Goal: Task Accomplishment & Management: Manage account settings

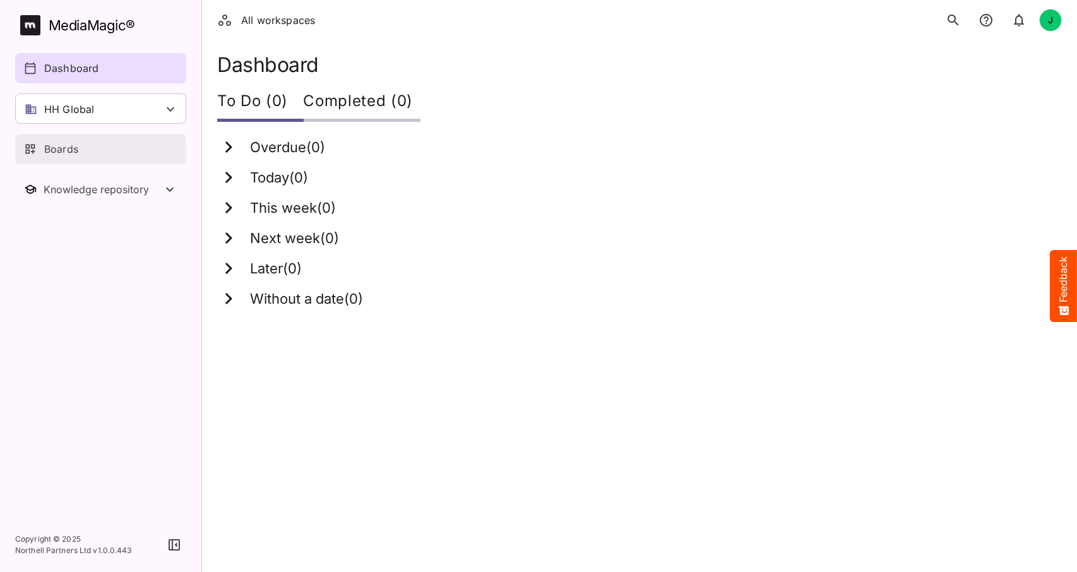
click at [56, 152] on p "Boards" at bounding box center [61, 148] width 34 height 15
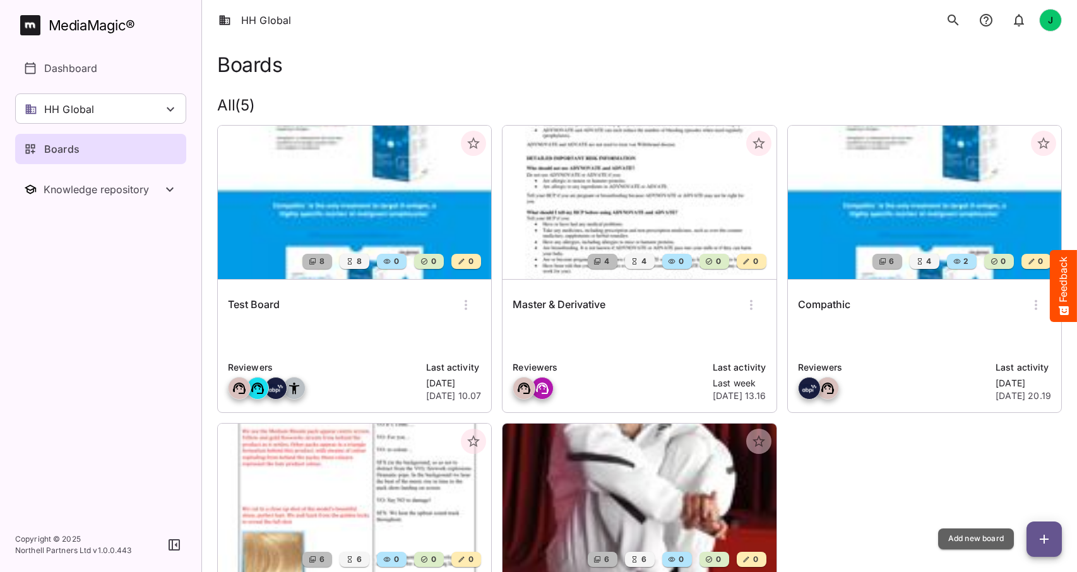
click at [1044, 534] on icon "button" at bounding box center [1043, 538] width 15 height 15
click at [923, 237] on img at bounding box center [924, 202] width 273 height 153
click at [972, 237] on img at bounding box center [924, 202] width 273 height 153
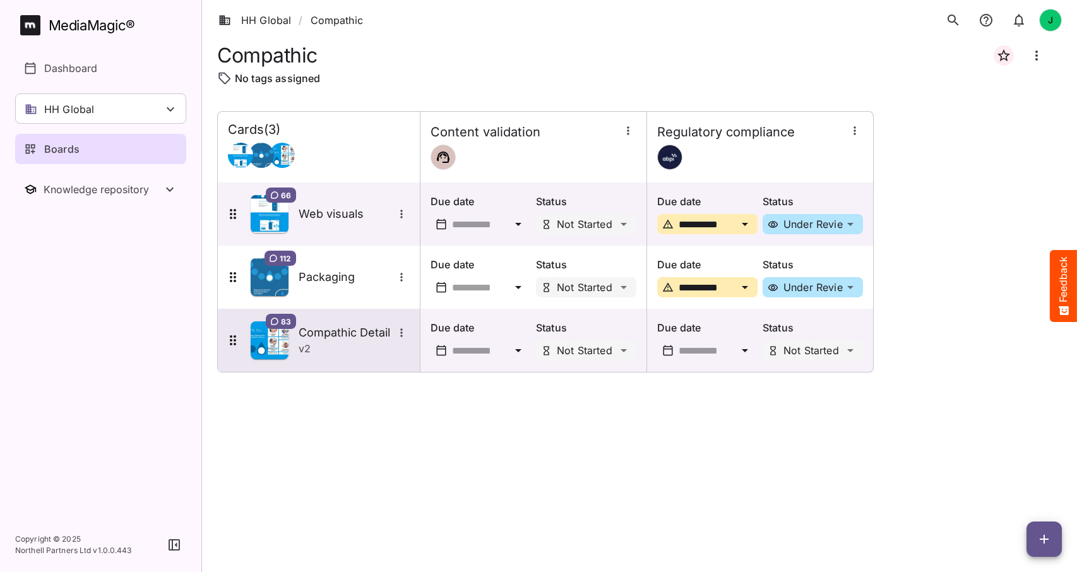
click at [348, 329] on h5 "Compathic Detail" at bounding box center [345, 332] width 95 height 15
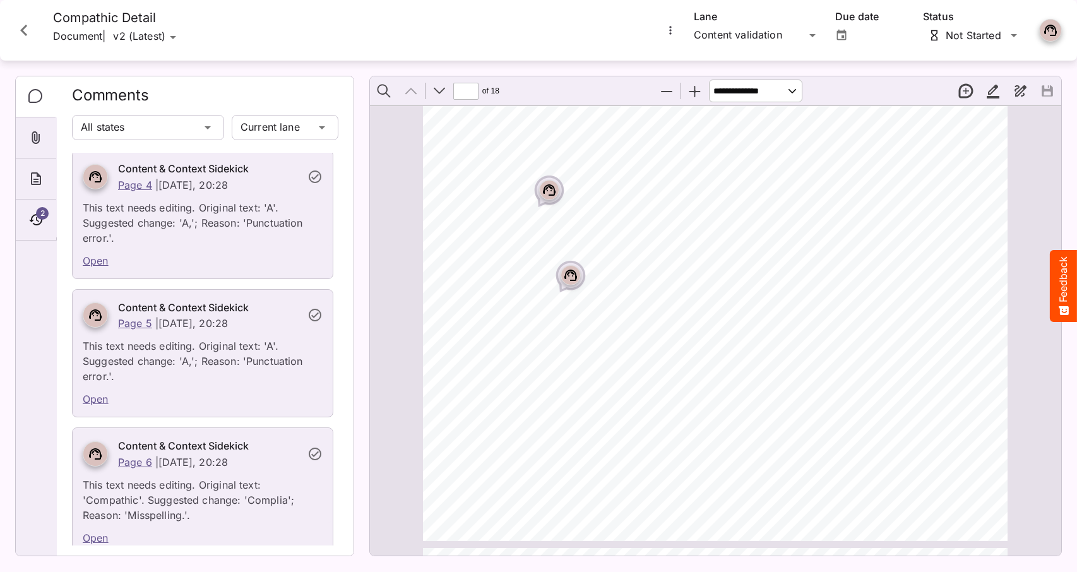
scroll to position [304, 0]
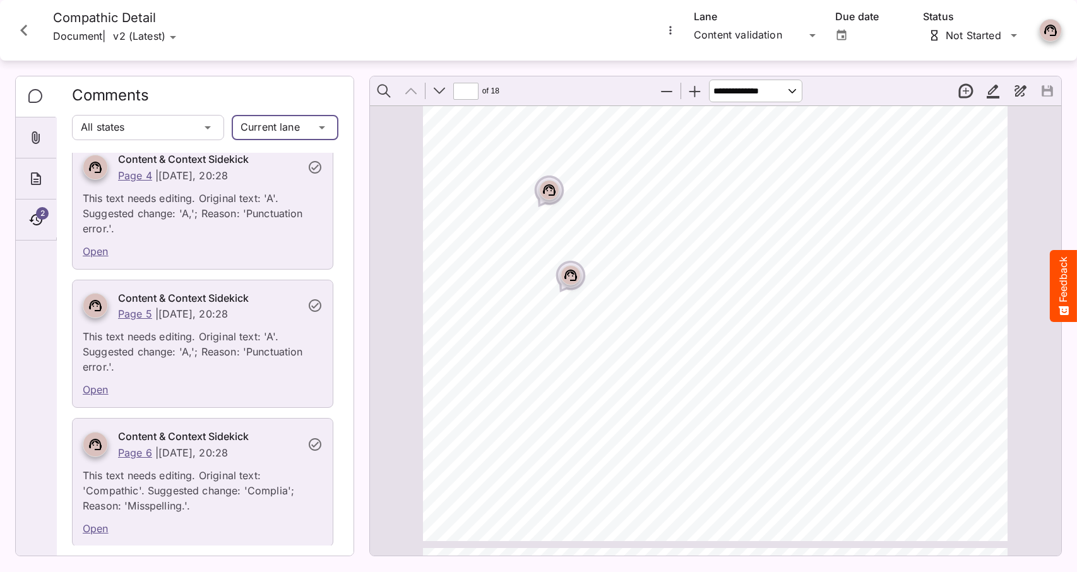
click at [325, 126] on div "HH Global / Compathic J MediaMagic ® Dashboard HH Global HH Global Create new w…" at bounding box center [538, 283] width 1077 height 566
click at [271, 184] on p "All lanes" at bounding box center [285, 185] width 86 height 15
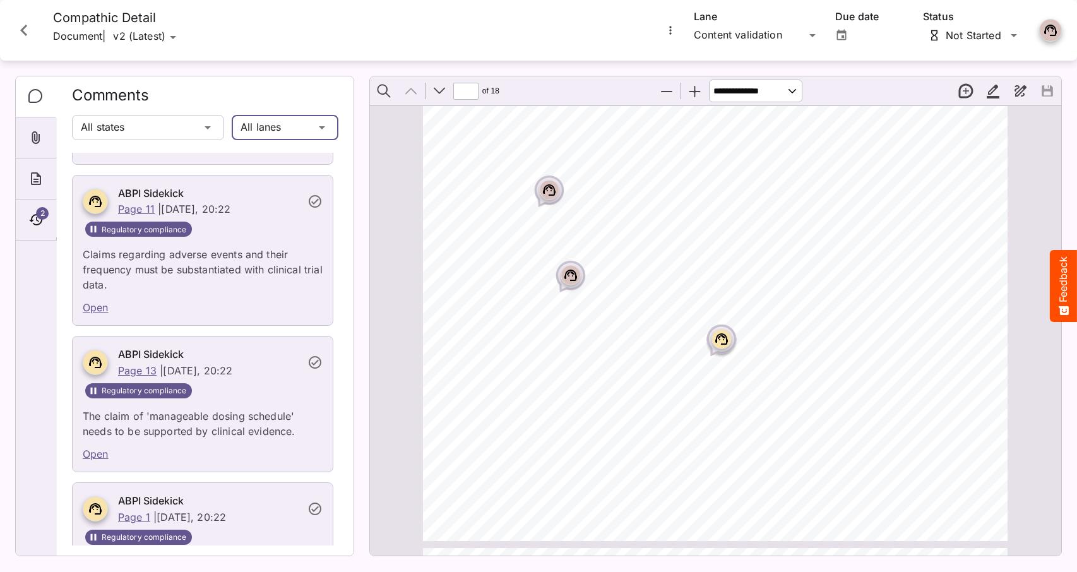
scroll to position [962, 0]
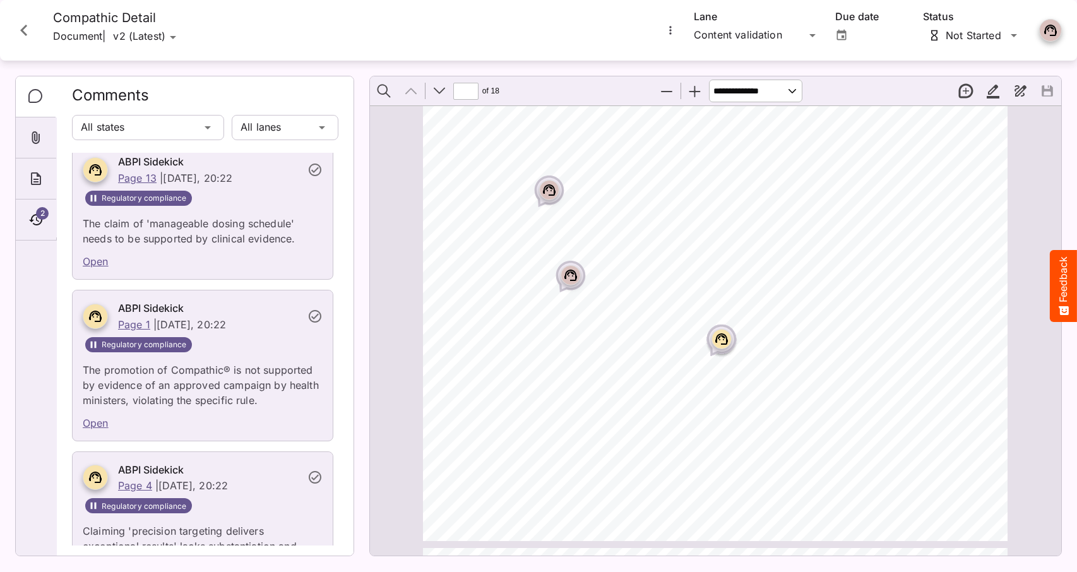
click at [97, 255] on link "Open" at bounding box center [96, 261] width 26 height 13
type input "**"
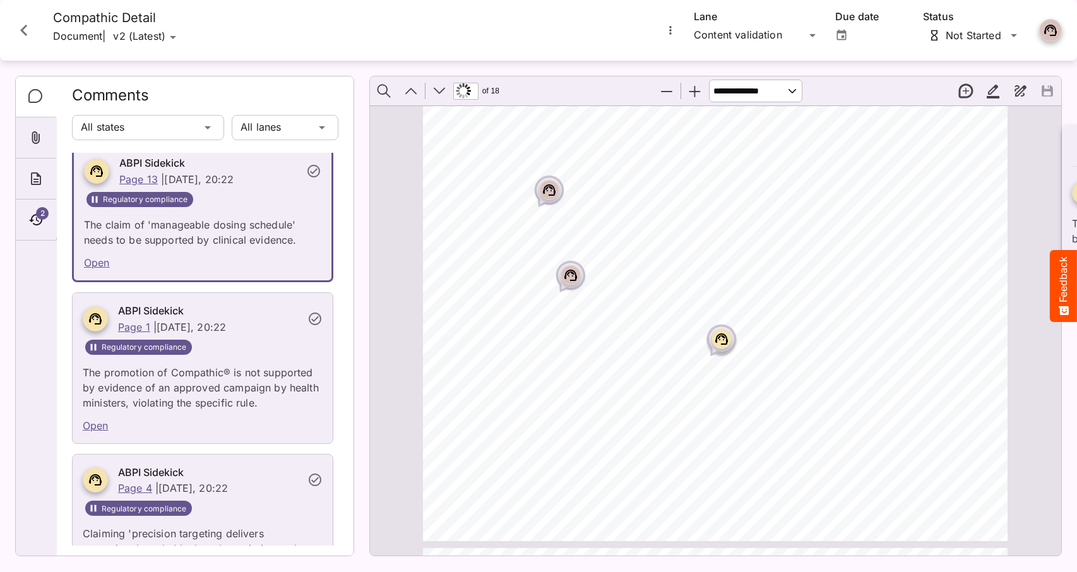
scroll to position [963, 0]
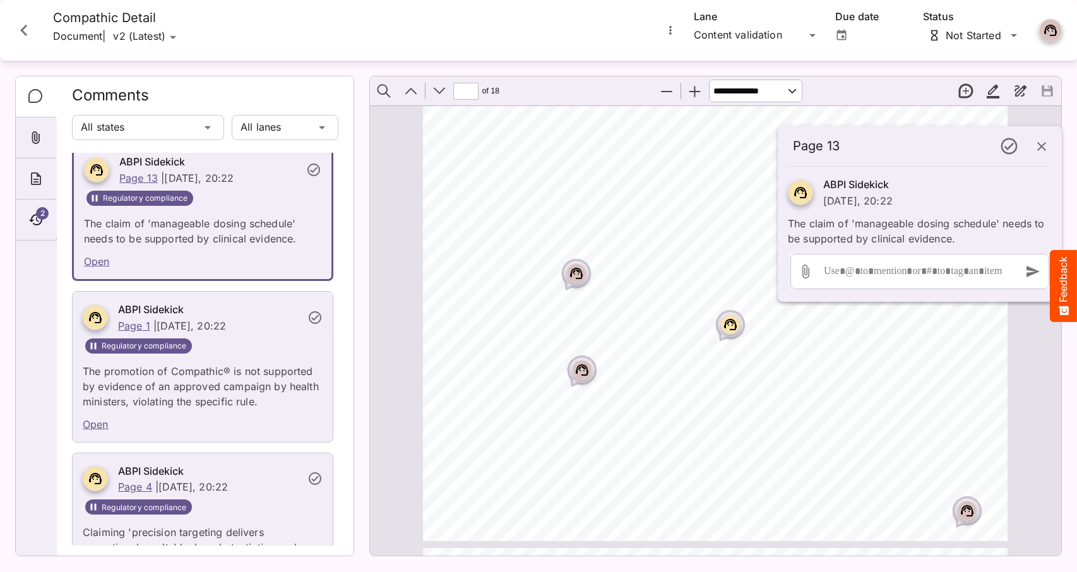
click at [1042, 145] on icon "button" at bounding box center [1041, 146] width 9 height 9
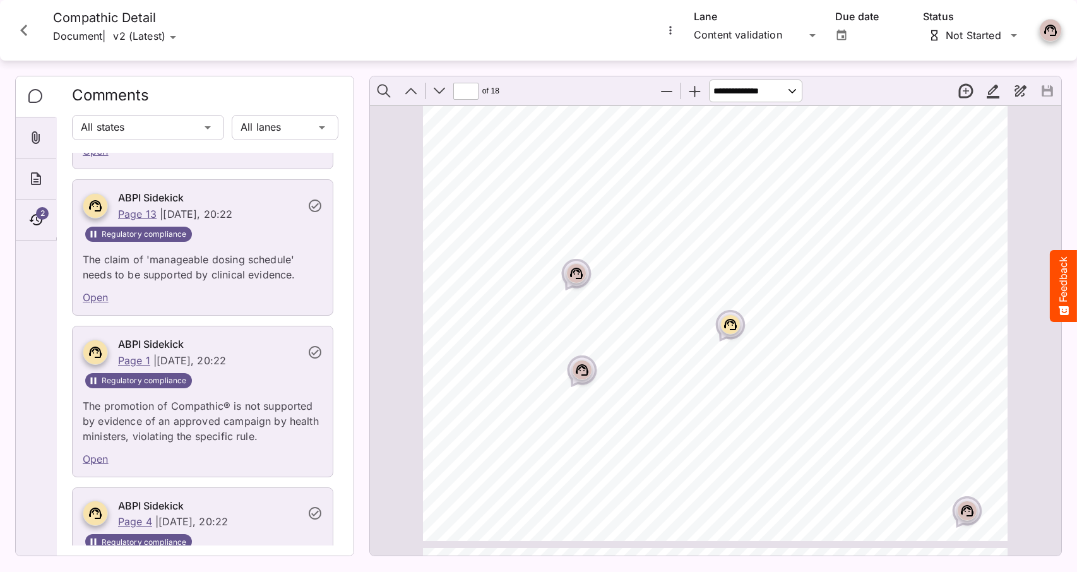
scroll to position [881, 0]
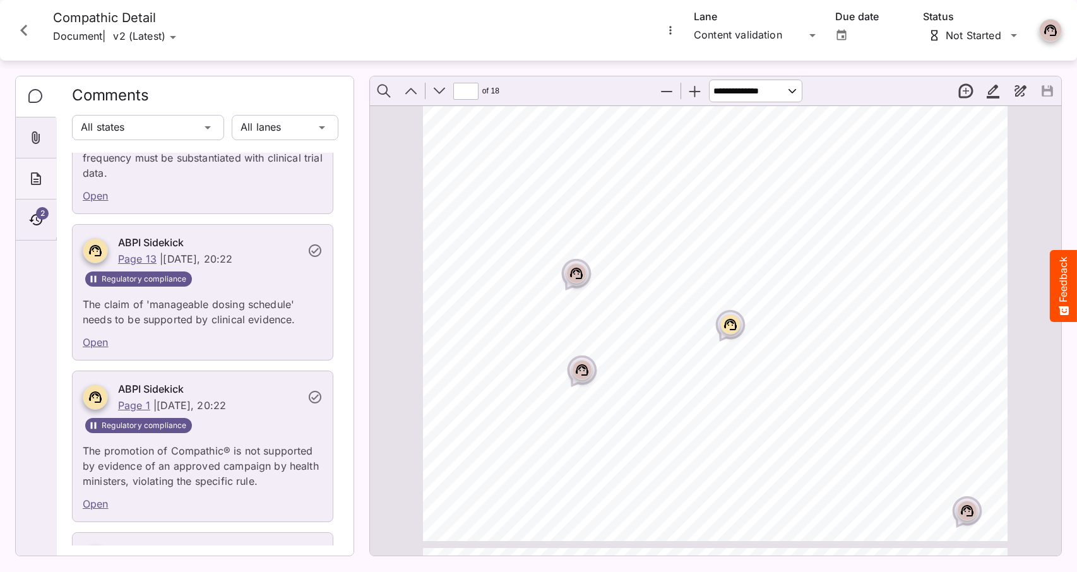
click at [35, 175] on icon "About" at bounding box center [35, 178] width 15 height 15
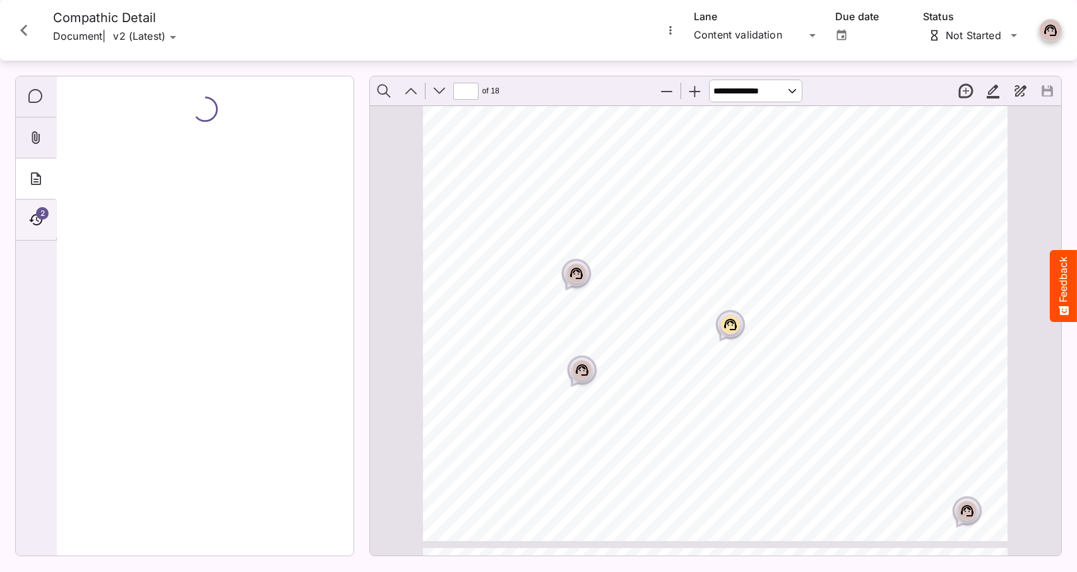
click at [35, 218] on icon "Timeline" at bounding box center [35, 219] width 15 height 15
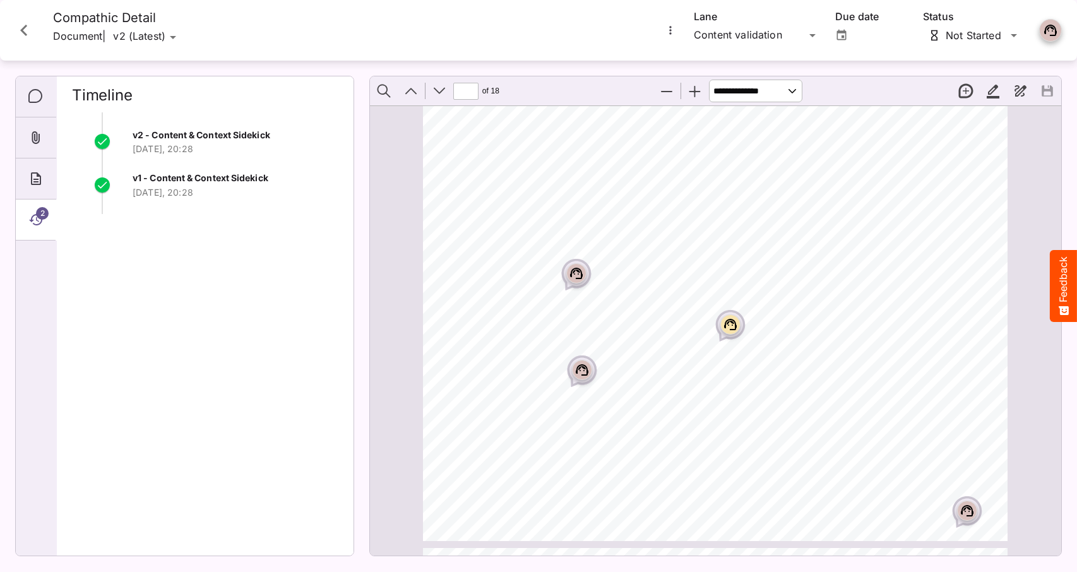
click at [21, 29] on icon "Close card" at bounding box center [23, 30] width 7 height 11
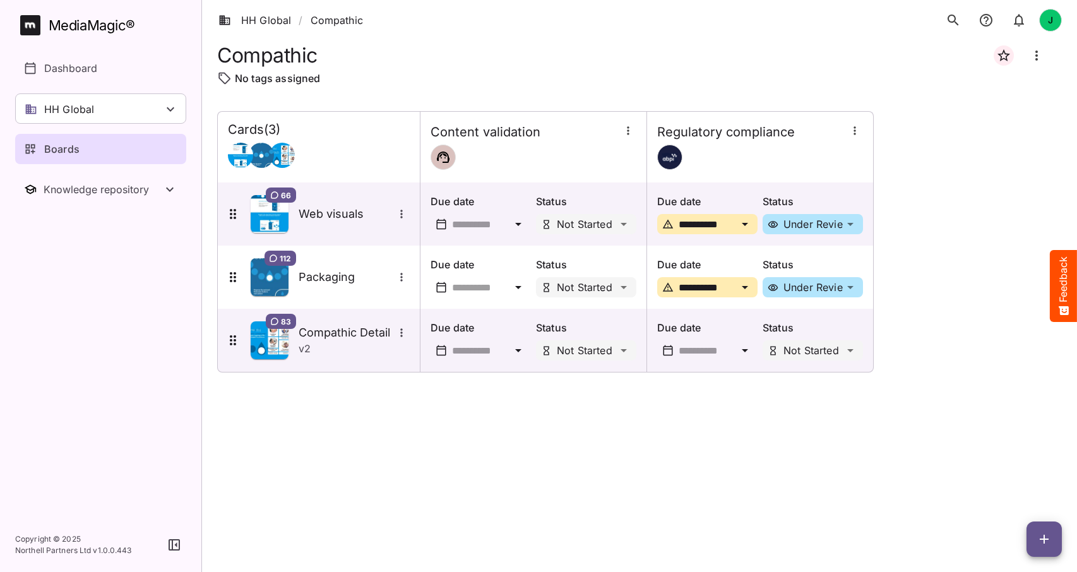
click at [1050, 15] on div "J" at bounding box center [1050, 20] width 23 height 23
click at [960, 121] on p "Sign out" at bounding box center [987, 122] width 73 height 15
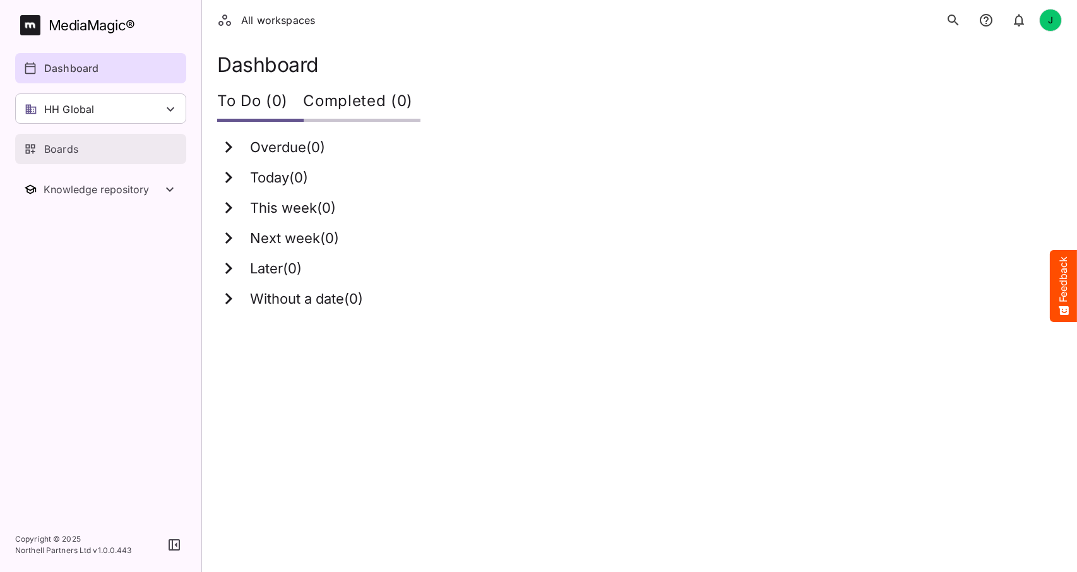
click at [85, 146] on div "Boards" at bounding box center [101, 148] width 155 height 15
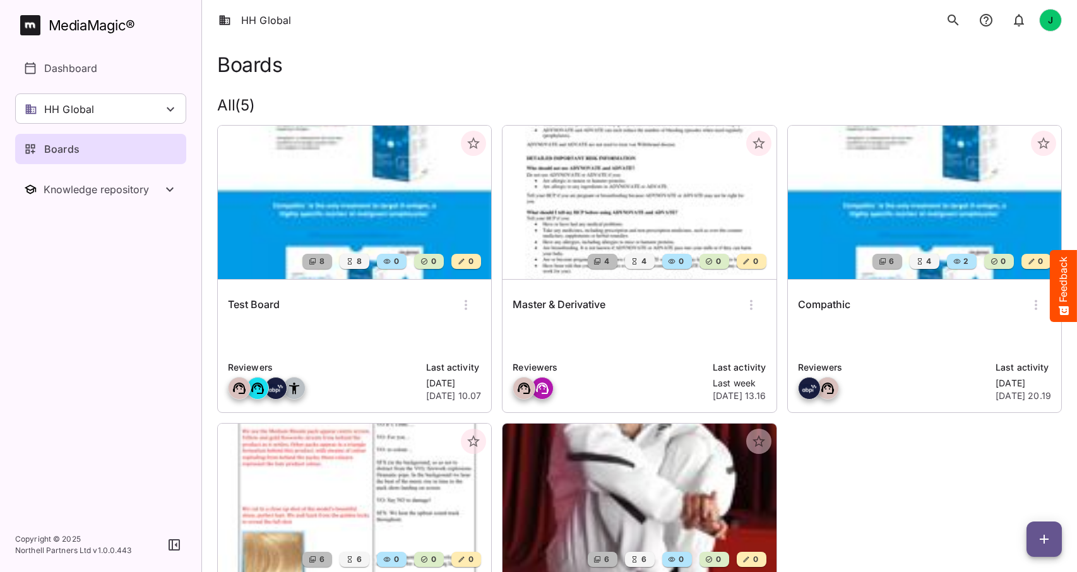
click at [465, 304] on icon "button" at bounding box center [465, 304] width 15 height 15
click at [498, 345] on p "View board" at bounding box center [508, 342] width 85 height 15
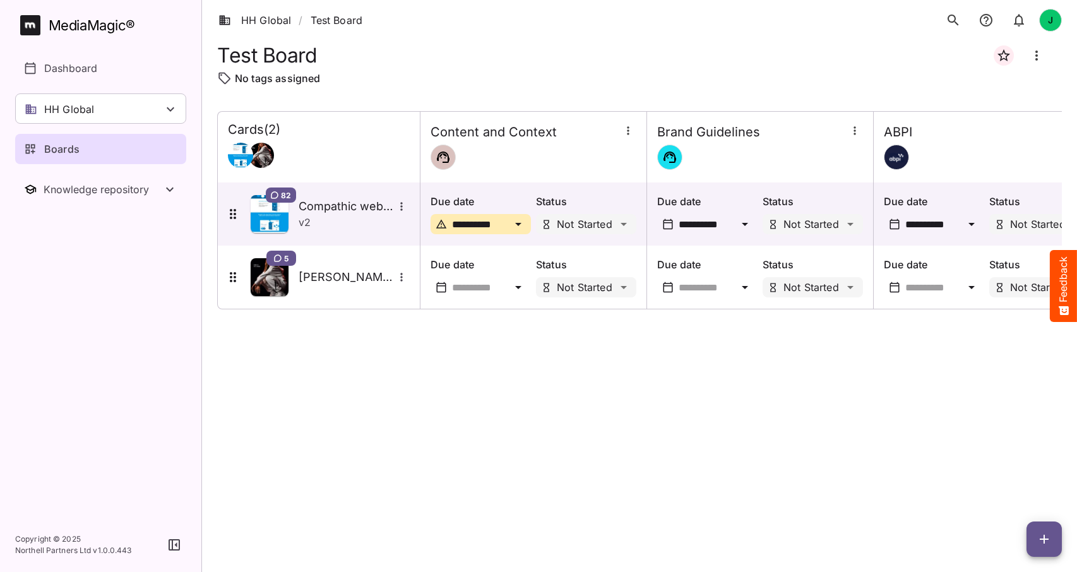
click at [1036, 528] on button "button" at bounding box center [1043, 538] width 35 height 35
click at [1034, 459] on p "Add new card" at bounding box center [1012, 458] width 68 height 15
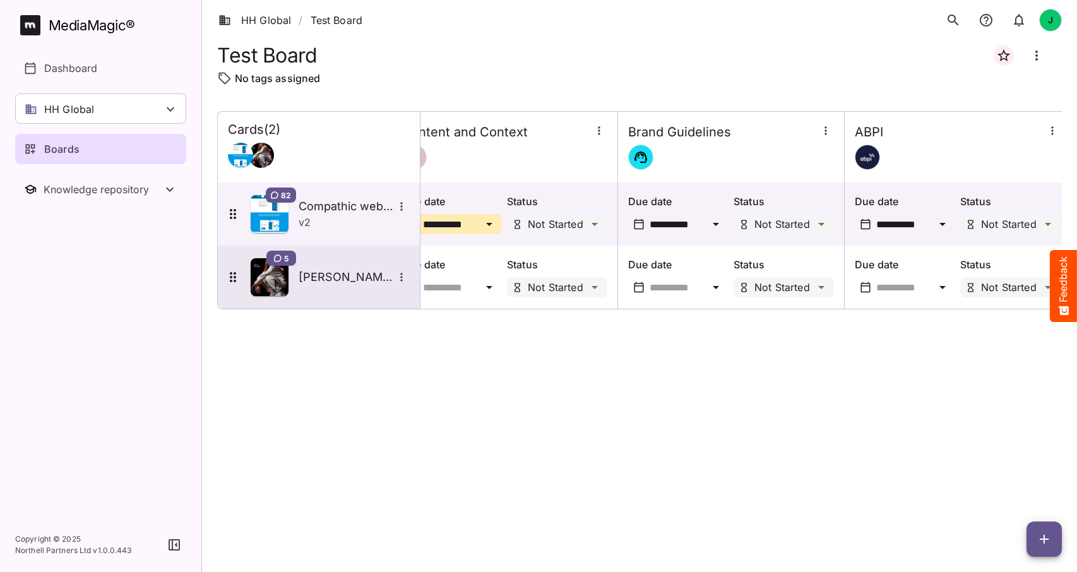
click at [318, 281] on h5 "Tate test" at bounding box center [345, 276] width 95 height 15
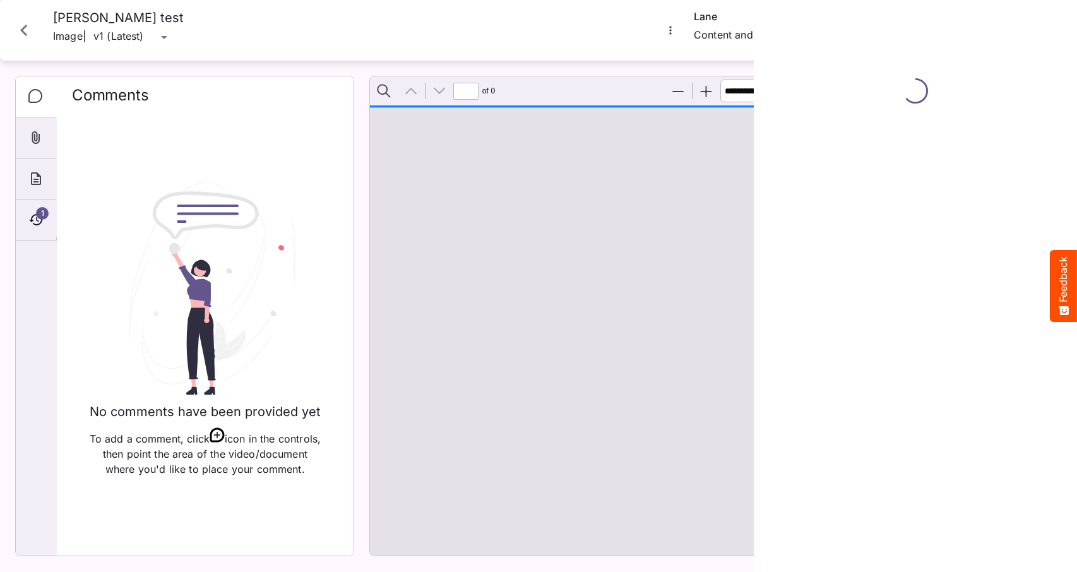
type input "*"
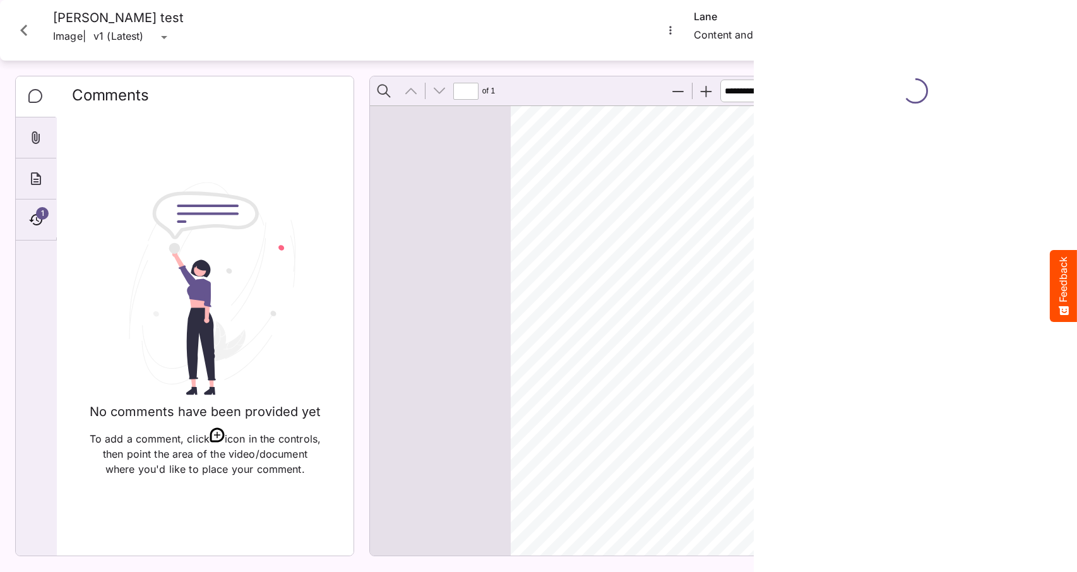
click at [1063, 8] on div at bounding box center [915, 286] width 313 height 572
click at [20, 27] on icon "Close card" at bounding box center [24, 30] width 23 height 23
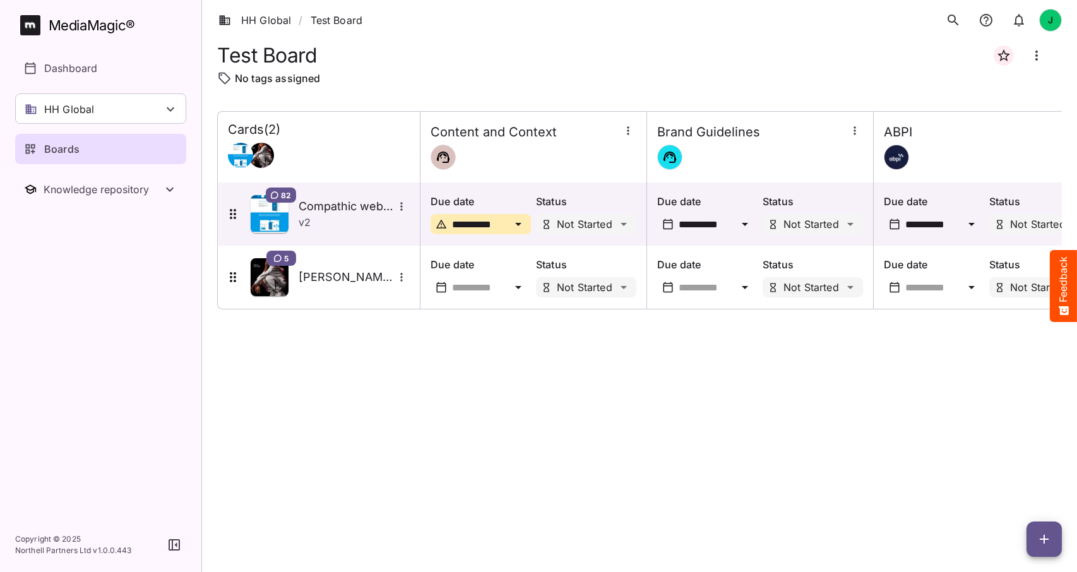
click at [102, 143] on div "Boards" at bounding box center [101, 148] width 155 height 15
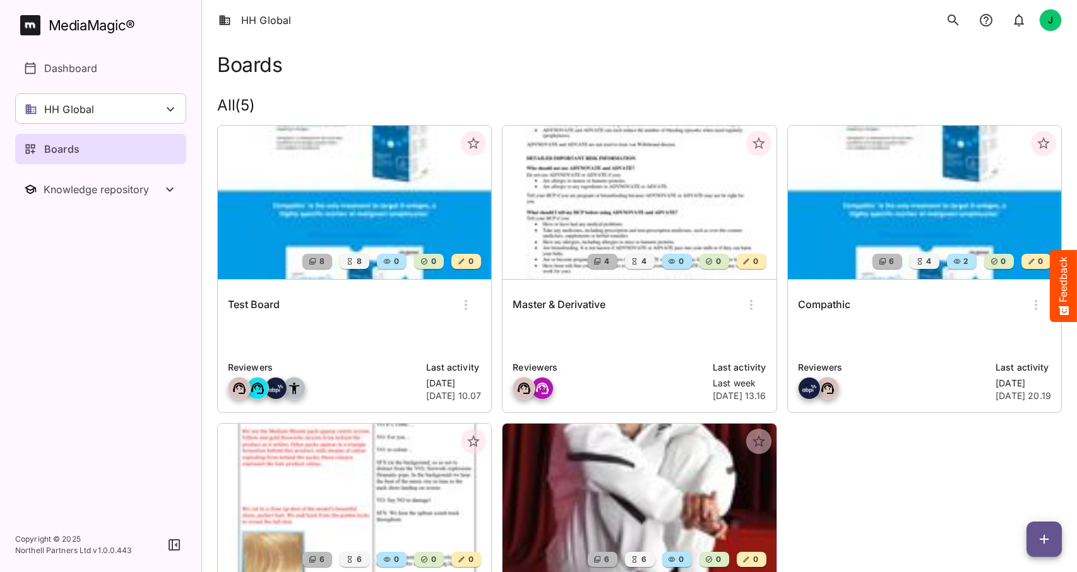
click at [935, 228] on img at bounding box center [924, 202] width 273 height 153
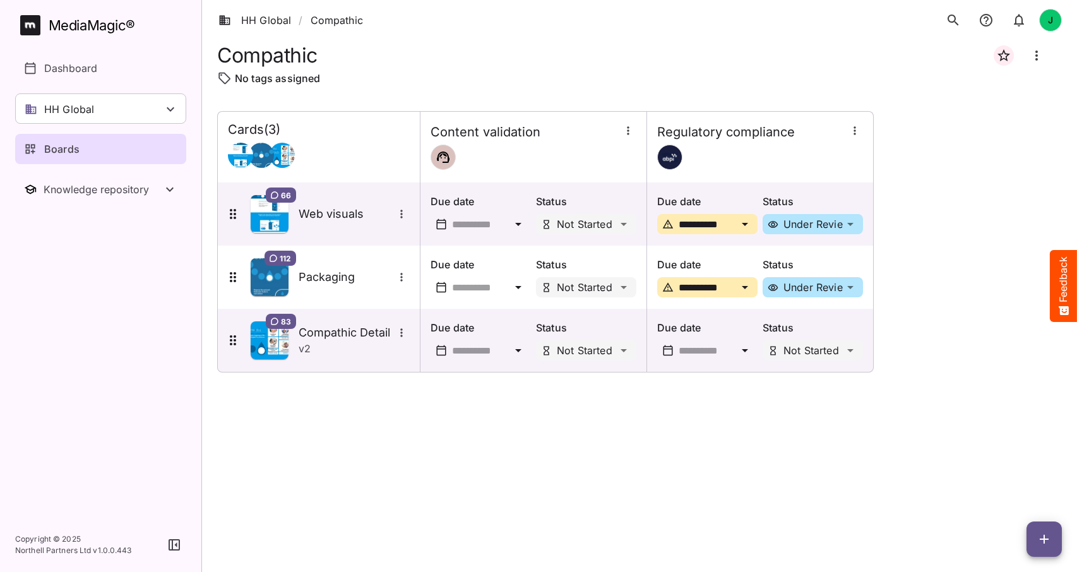
click at [1037, 59] on icon "Board more options" at bounding box center [1036, 55] width 15 height 15
click at [974, 91] on p "Edit board" at bounding box center [974, 93] width 63 height 15
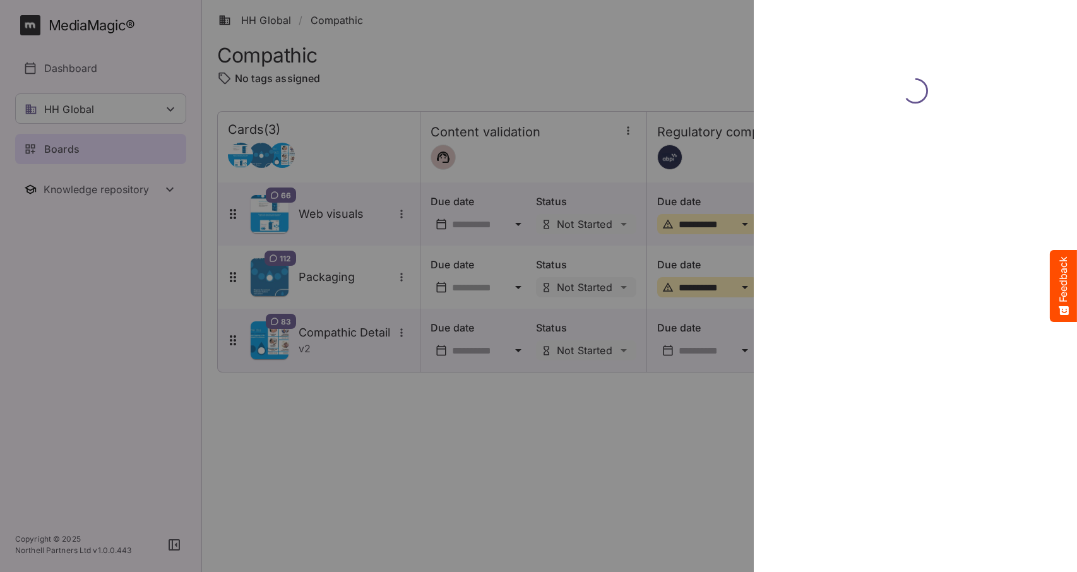
click at [670, 47] on div at bounding box center [538, 286] width 1077 height 572
